Goal: Feedback & Contribution: Submit feedback/report problem

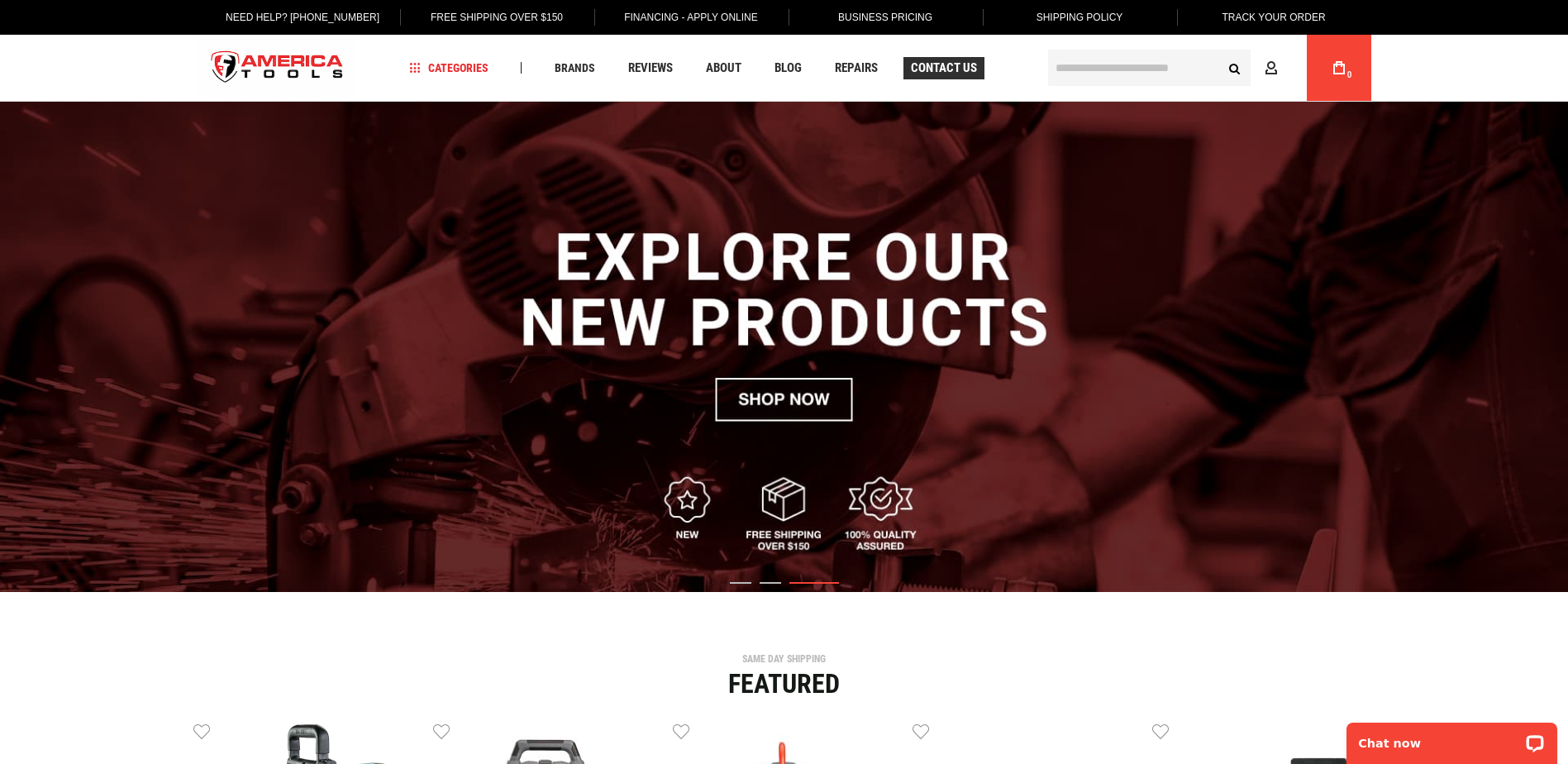
click at [980, 68] on link "Contact Us" at bounding box center [944, 68] width 81 height 22
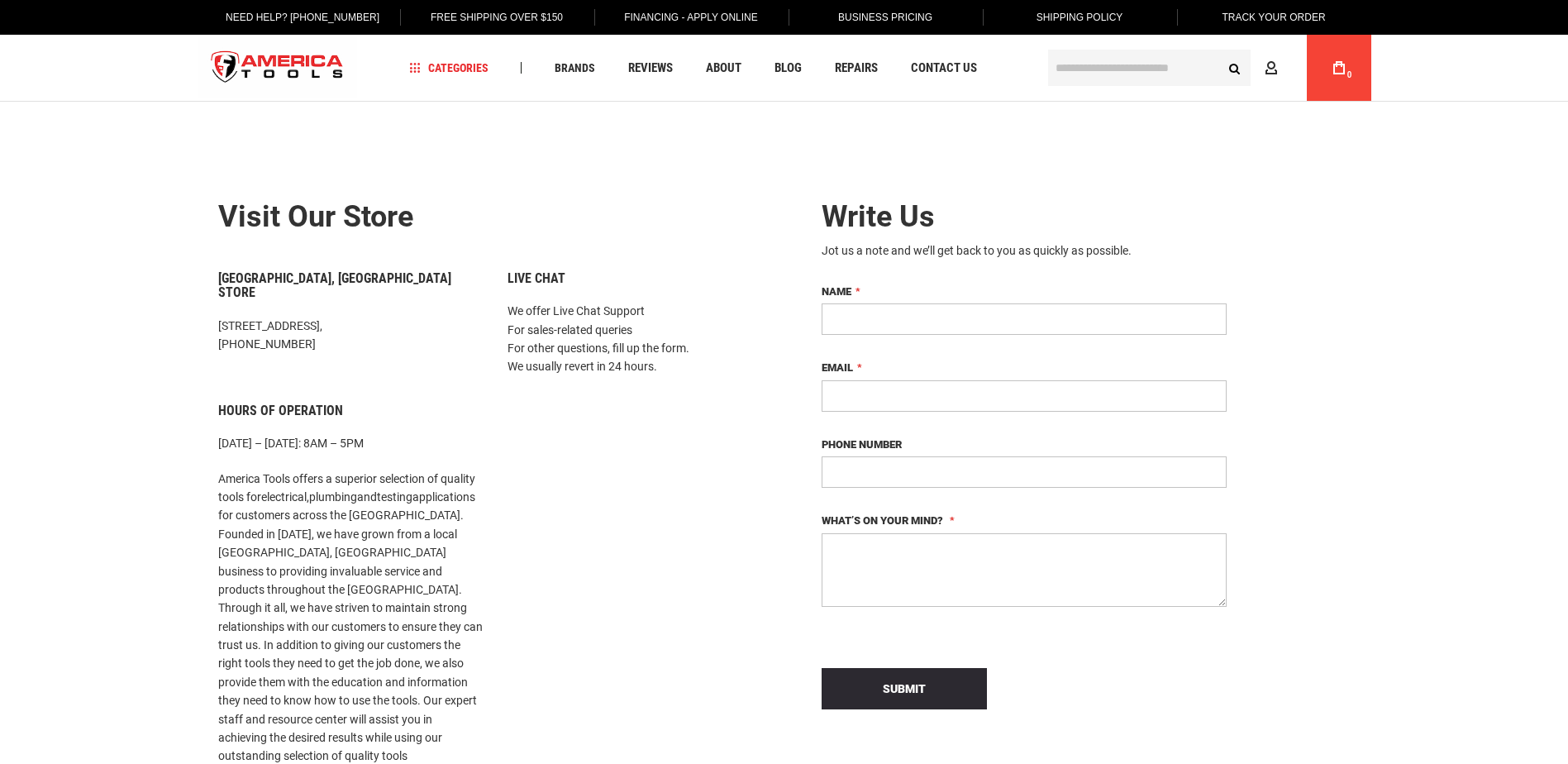
drag, startPoint x: 0, startPoint y: 0, endPoint x: 908, endPoint y: 306, distance: 958.2
click at [908, 306] on input "Name" at bounding box center [1024, 319] width 405 height 32
type input "**********"
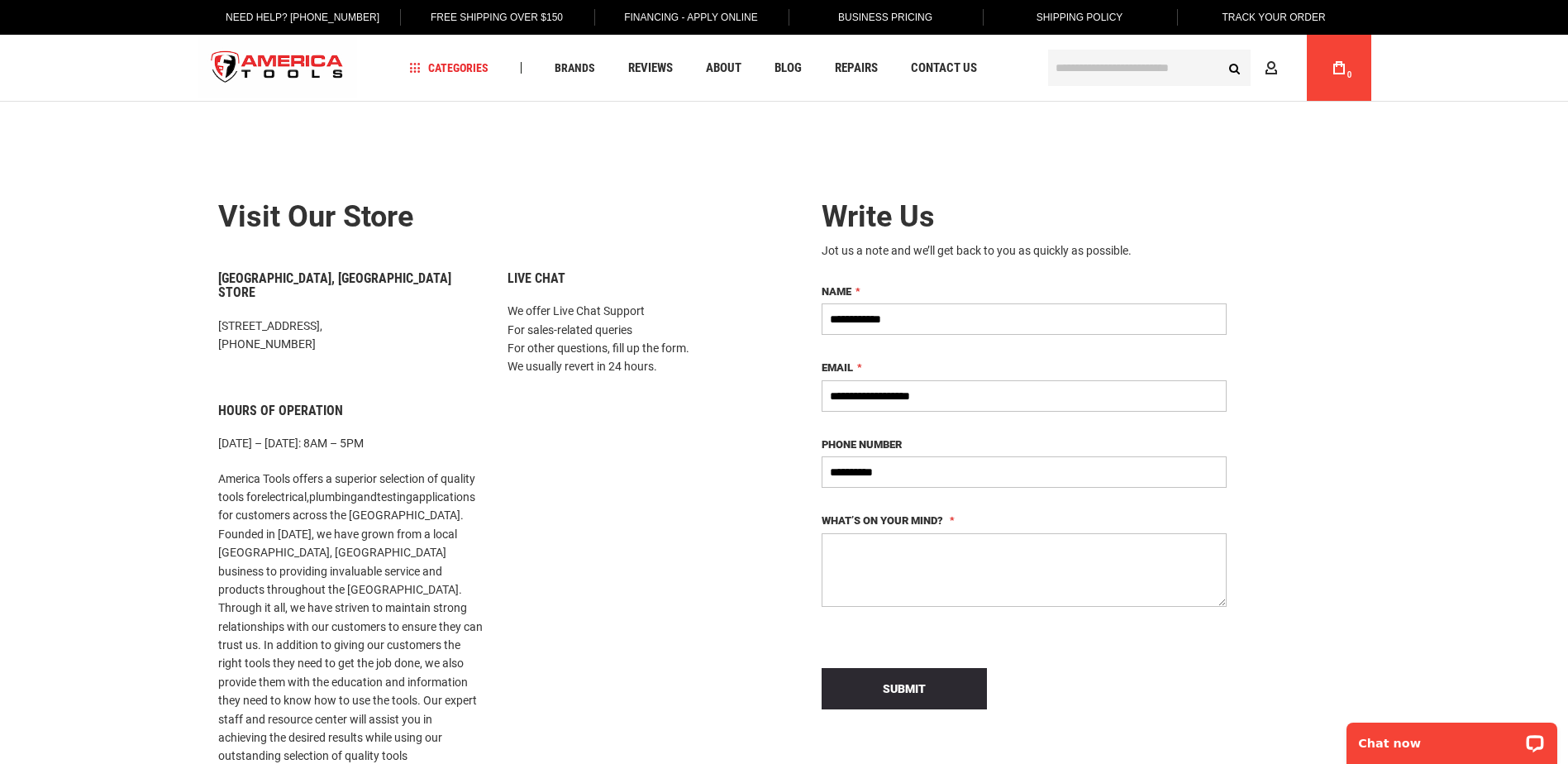
click at [900, 538] on textarea "What’s on your mind?" at bounding box center [1024, 570] width 405 height 73
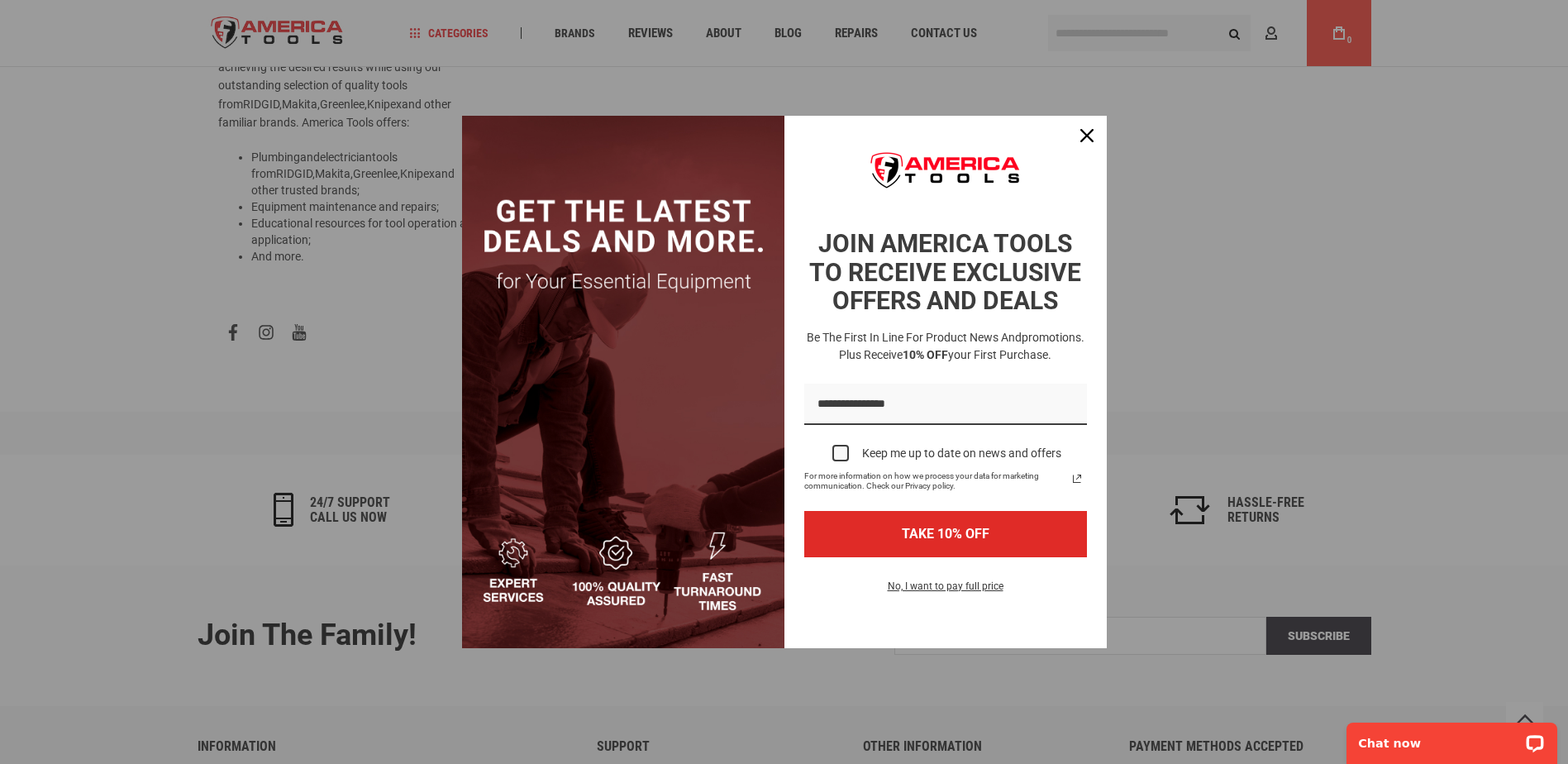
scroll to position [803, 0]
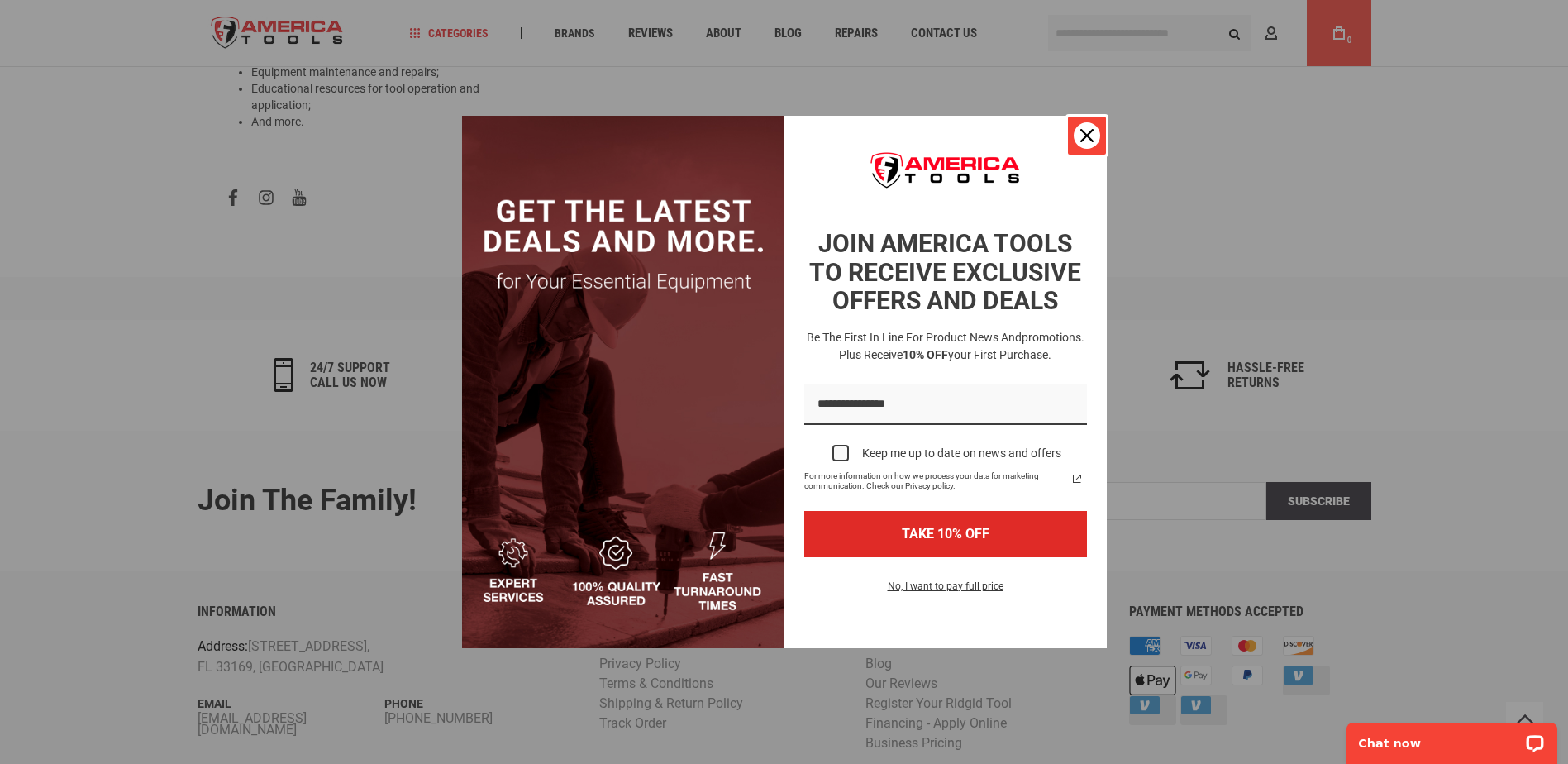
click at [1072, 130] on button "Close" at bounding box center [1087, 136] width 39 height 39
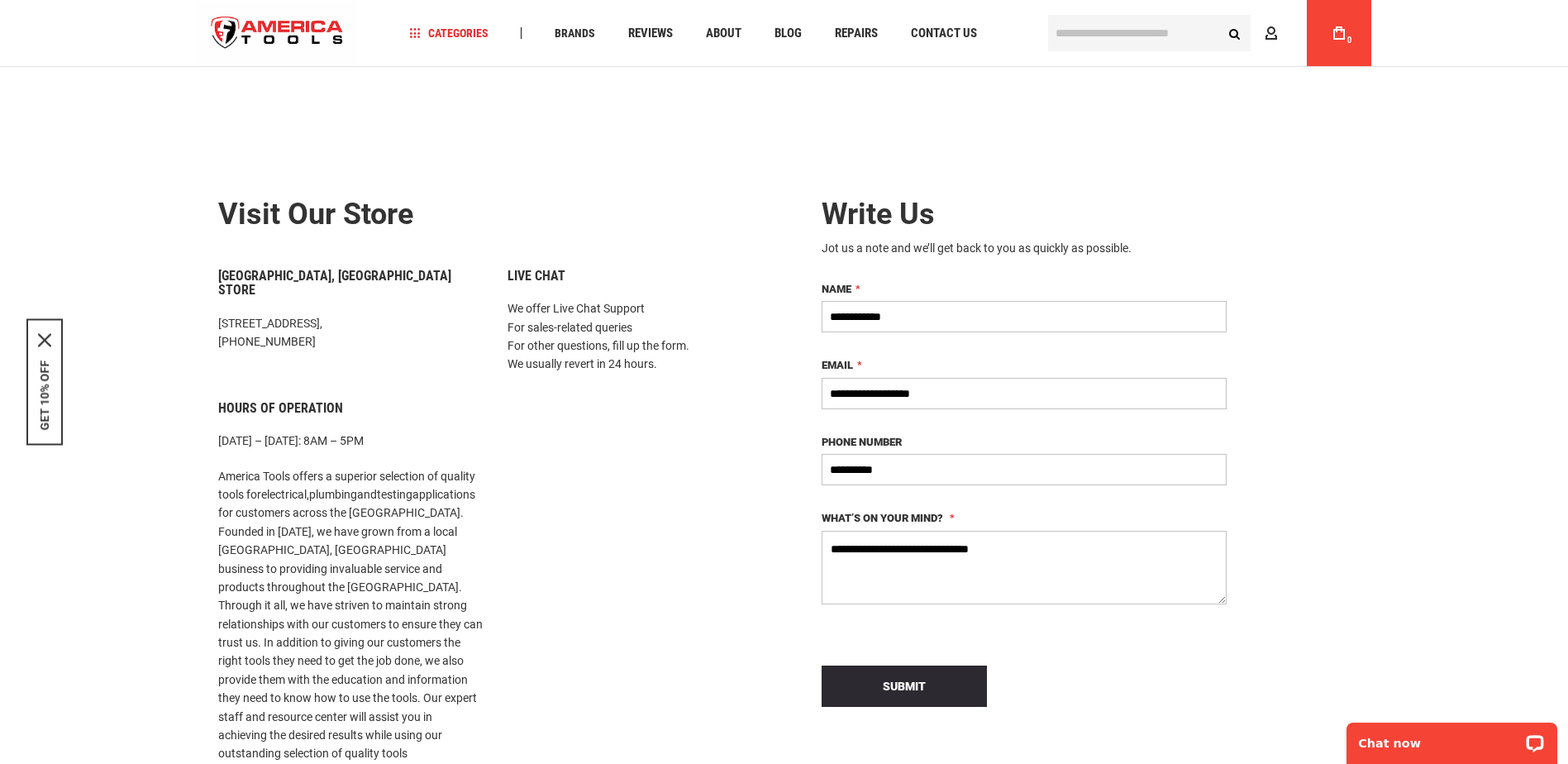
scroll to position [331, 0]
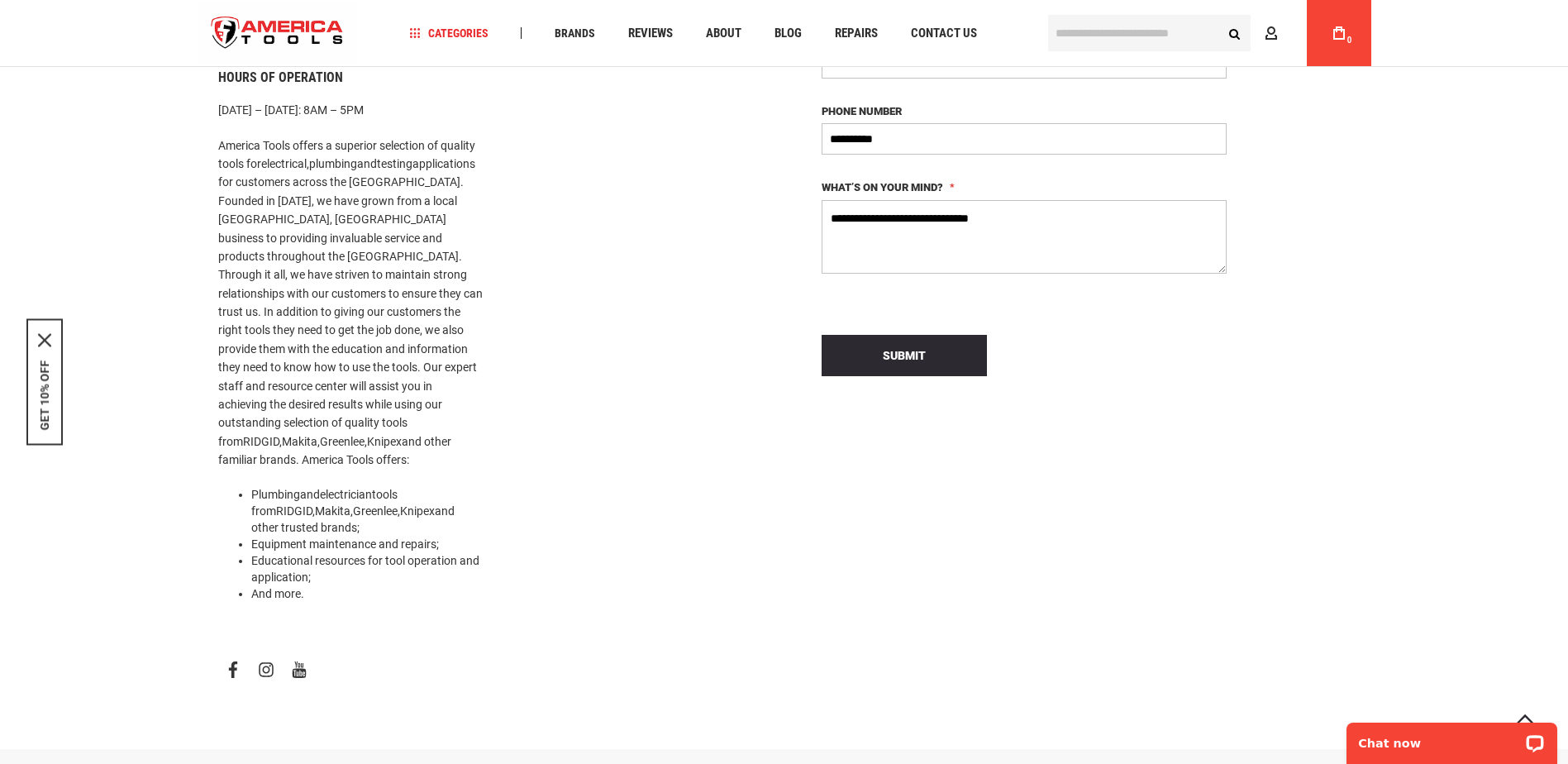
click at [1015, 219] on textarea "**********" at bounding box center [1024, 237] width 405 height 73
paste textarea "**********"
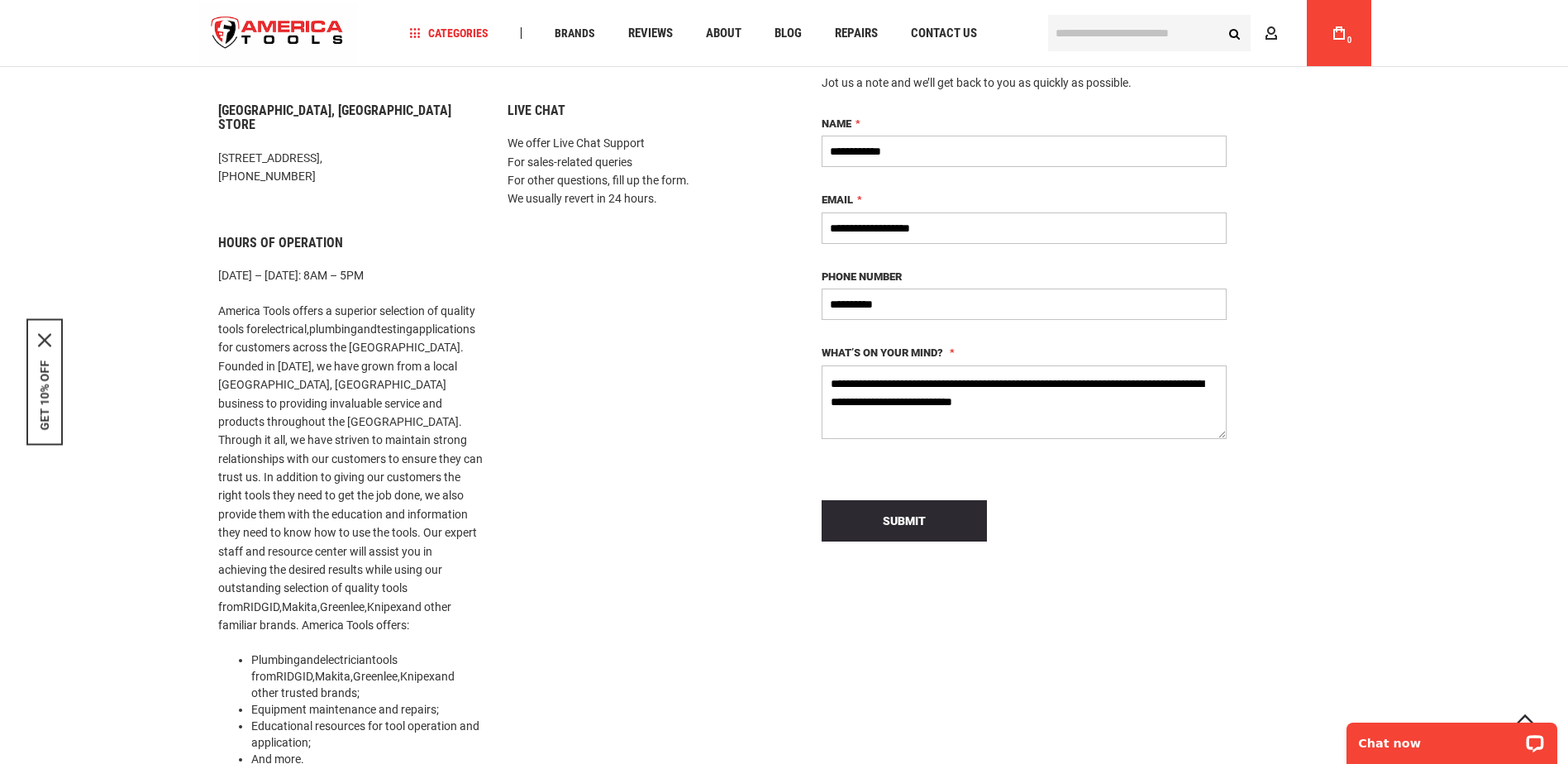
scroll to position [248, 0]
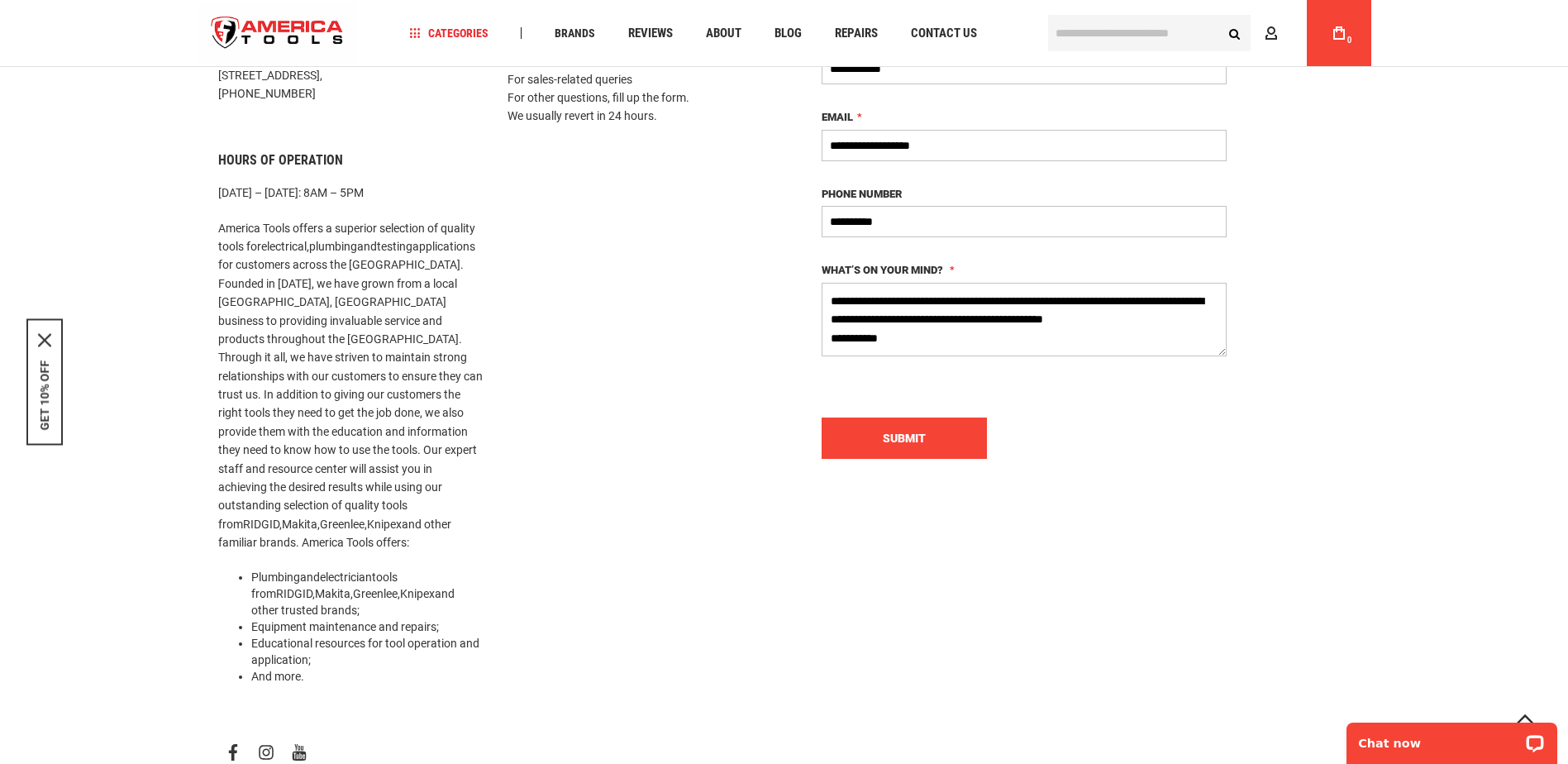
type textarea "**********"
click at [871, 431] on button "Submit" at bounding box center [904, 438] width 166 height 41
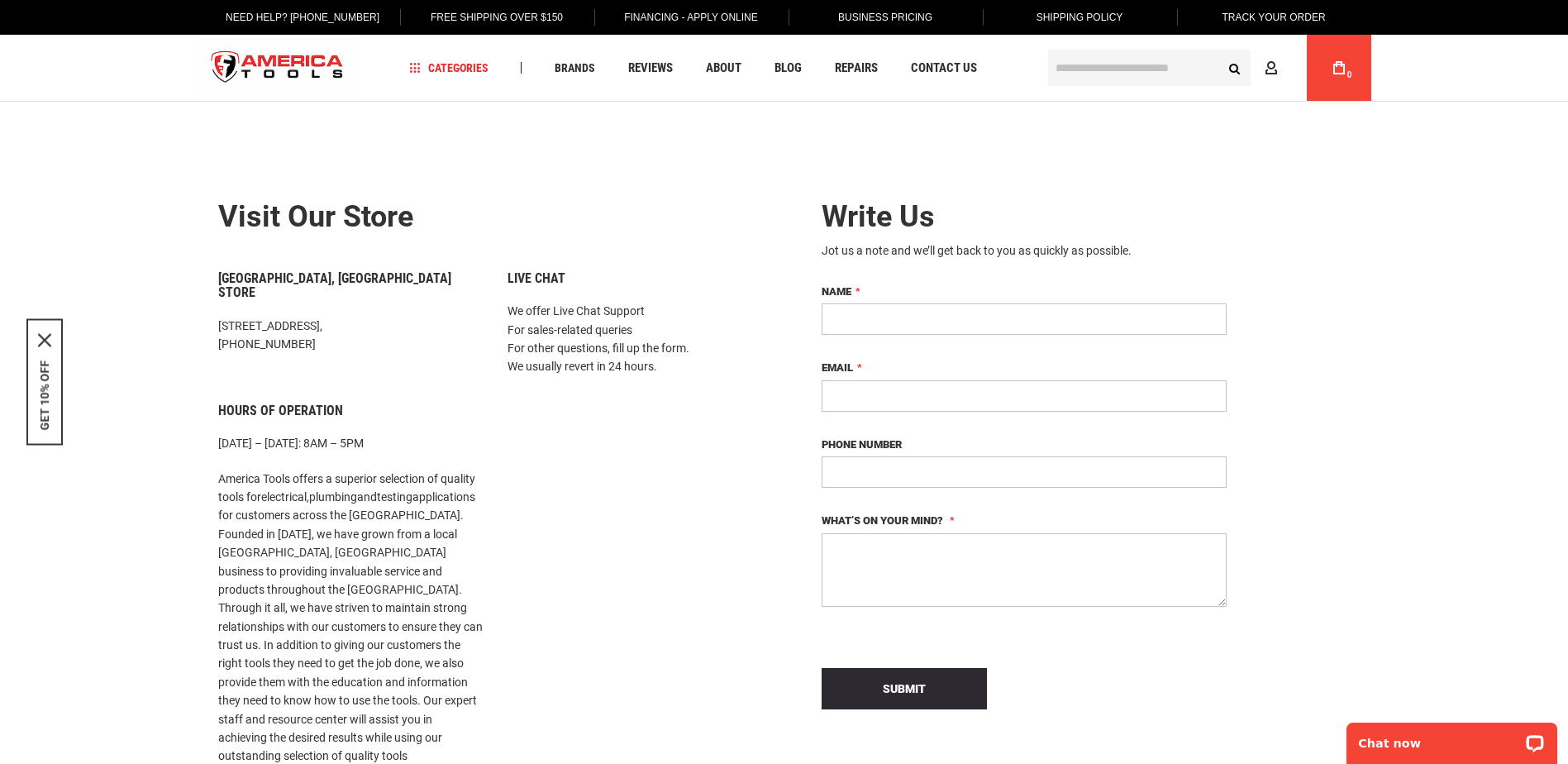
click at [1446, 68] on div "Language English Español Need Help? [PHONE_NUMBER] Free Shipping Over $150 Fina…" at bounding box center [784, 50] width 1568 height 102
click at [1214, 308] on input "Name" at bounding box center [1024, 319] width 405 height 32
drag, startPoint x: 1323, startPoint y: 327, endPoint x: 1278, endPoint y: 328, distance: 45.0
click at [1323, 327] on div "Write Us Jot us a note and we’ll get back to you as quickly as possible. Name E…" at bounding box center [1074, 598] width 579 height 845
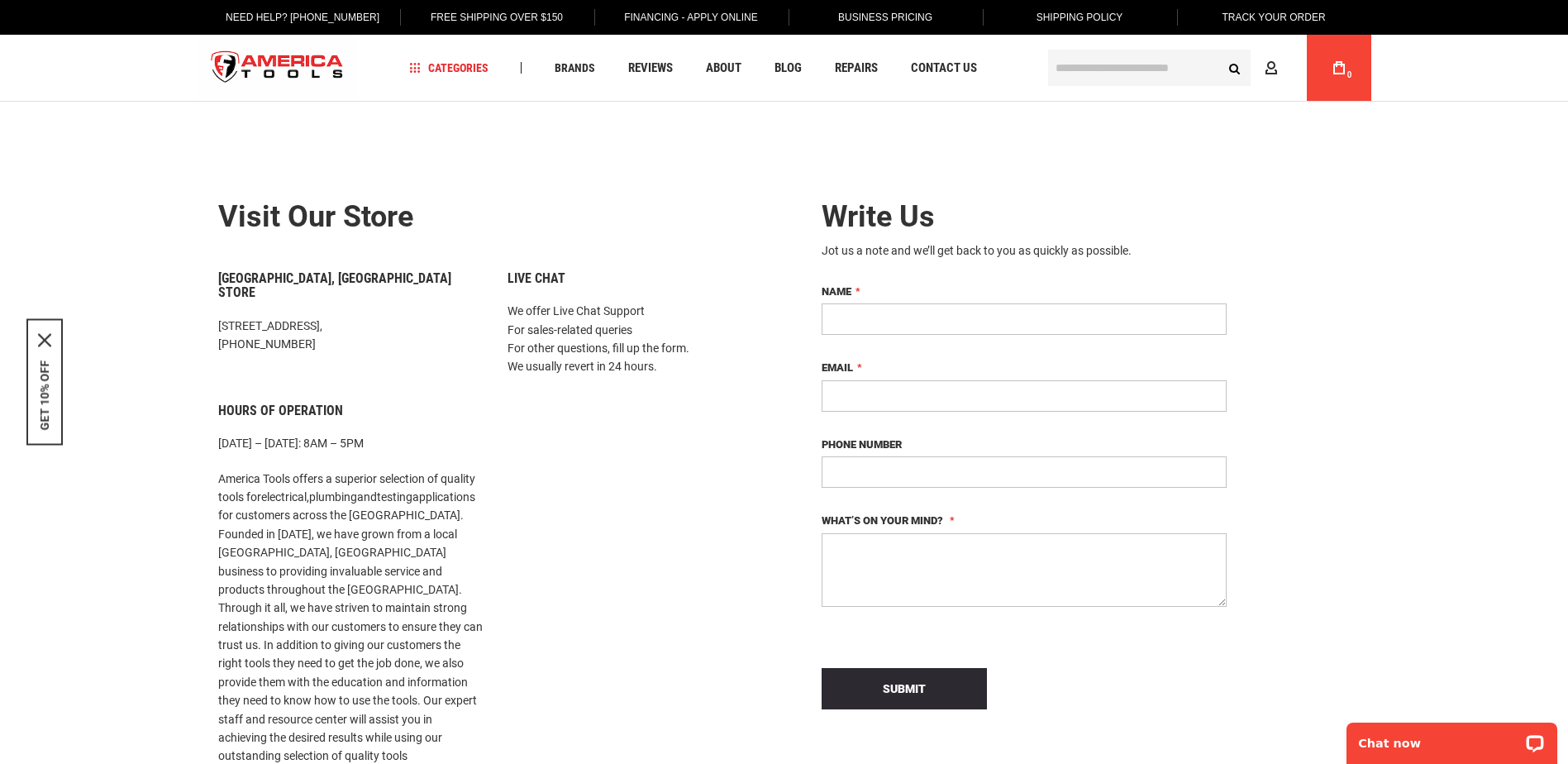
click at [1179, 314] on input "Name" at bounding box center [1024, 319] width 405 height 32
click at [768, 527] on div "Live Chat We offer Live Chat Support For sales-related queries For other questi…" at bounding box center [640, 631] width 290 height 718
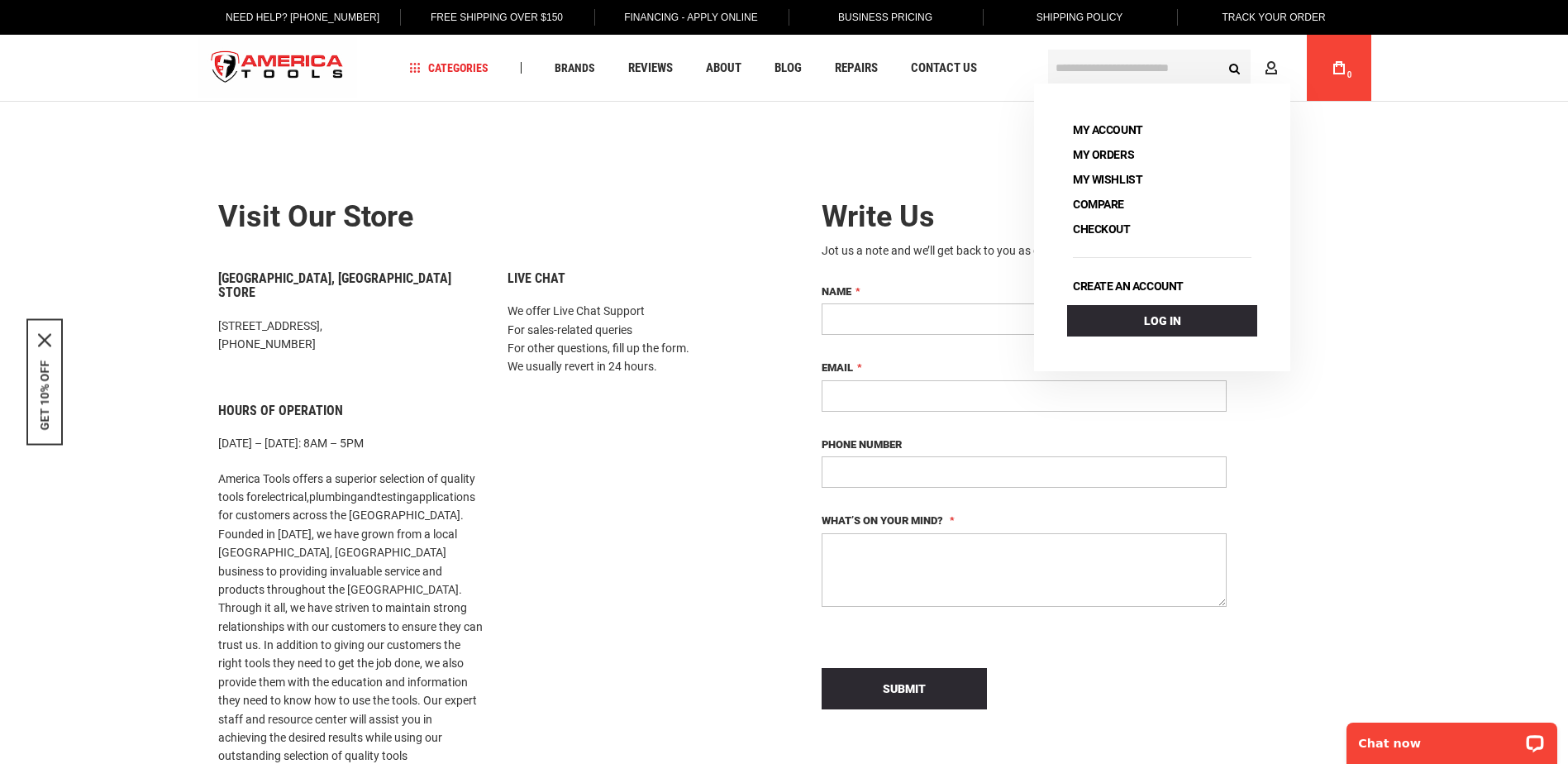
click at [1340, 242] on div "Write Us Jot us a note and we’ll get back to you as quickly as possible. Name E…" at bounding box center [1074, 598] width 579 height 845
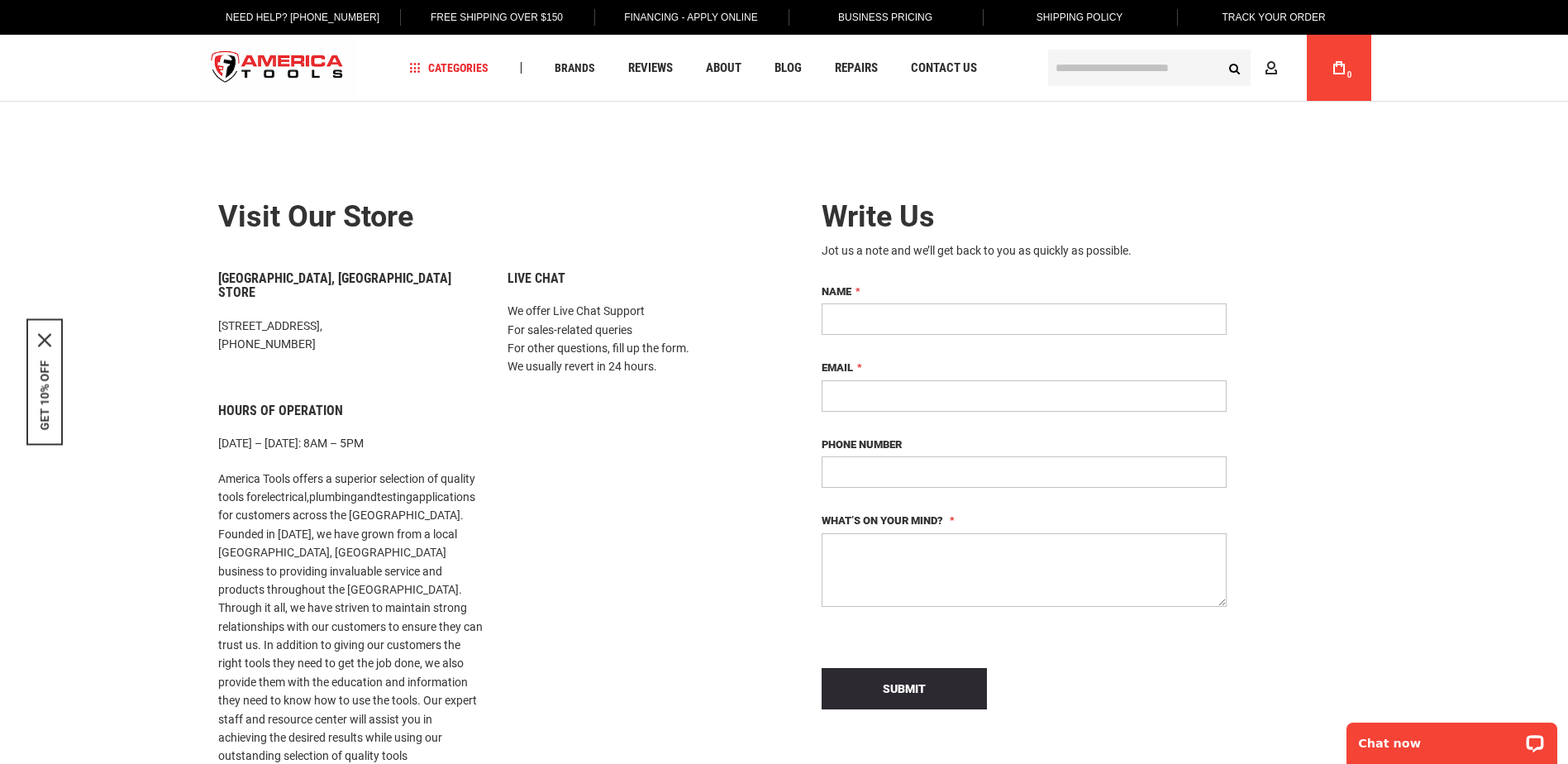
click at [794, 390] on div "Write Us Jot us a note and we’ll get back to you as quickly as possible. Name E…" at bounding box center [1074, 598] width 579 height 845
click at [1256, 309] on div "Write Us Jot us a note and we’ll get back to you as quickly as possible. Name E…" at bounding box center [1074, 598] width 579 height 845
click at [871, 155] on div "Contact Us in [GEOGRAPHIC_DATA] [GEOGRAPHIC_DATA] – [GEOGRAPHIC_DATA] Tools Wri…" at bounding box center [785, 579] width 1199 height 887
click at [785, 313] on div "Write Us Jot us a note and we’ll get back to you as quickly as possible. Name E…" at bounding box center [1074, 598] width 579 height 845
click at [1360, 353] on div "Write Us Jot us a note and we’ll get back to you as quickly as possible. Name E…" at bounding box center [1074, 598] width 579 height 845
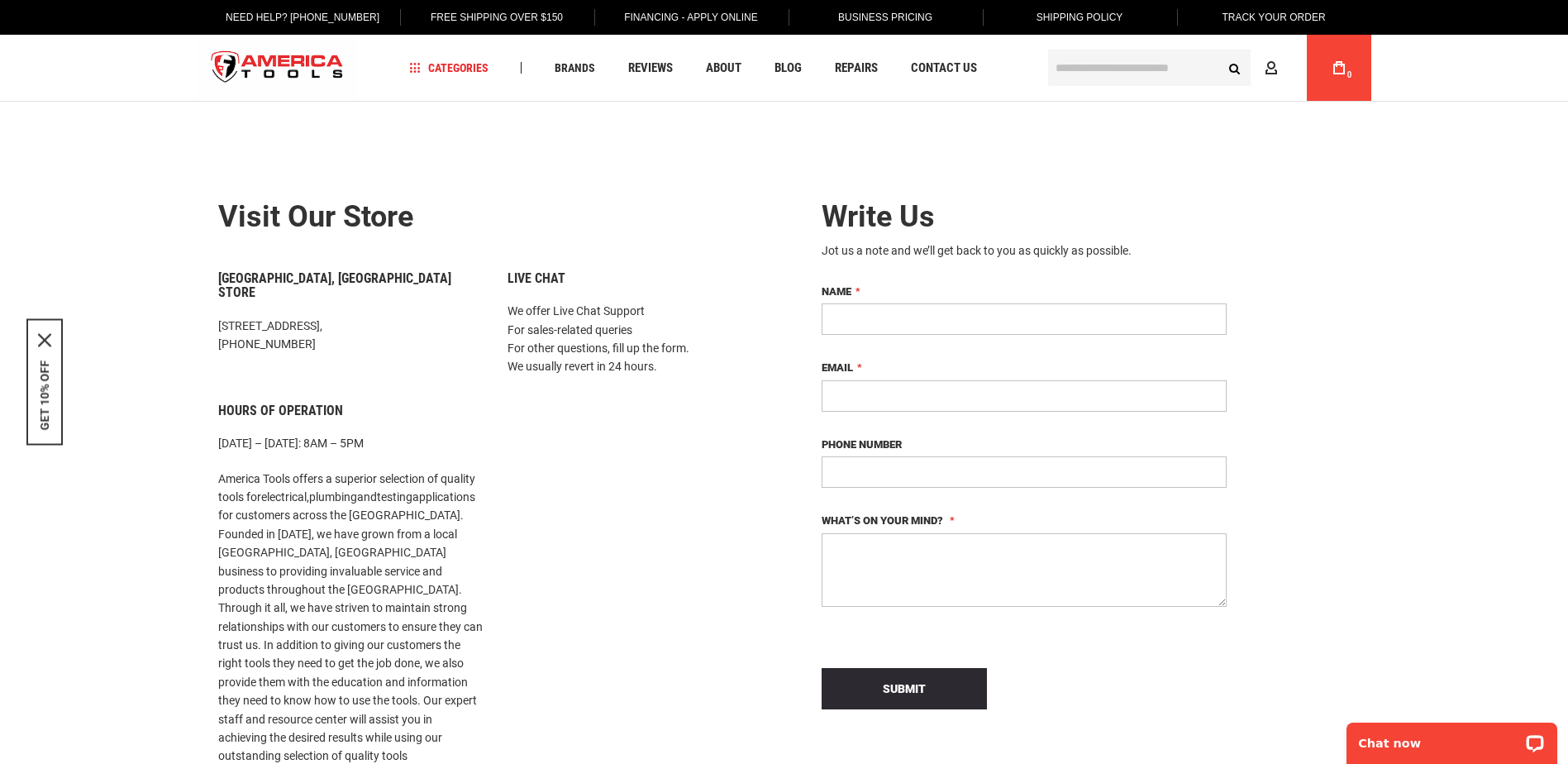
click at [1254, 311] on div "Write Us Jot us a note and we’ll get back to you as quickly as possible. Name E…" at bounding box center [1074, 598] width 579 height 845
click at [1260, 310] on div "Write Us Jot us a note and we’ll get back to you as quickly as possible. Name E…" at bounding box center [1074, 598] width 579 height 845
click at [1275, 385] on div "Write Us Jot us a note and we’ll get back to you as quickly as possible. Name E…" at bounding box center [1074, 598] width 579 height 845
click at [1243, 384] on form "Write Us Jot us a note and we’ll get back to you as quickly as possible. Name E…" at bounding box center [1024, 455] width 454 height 558
